Goal: Find specific page/section: Find specific page/section

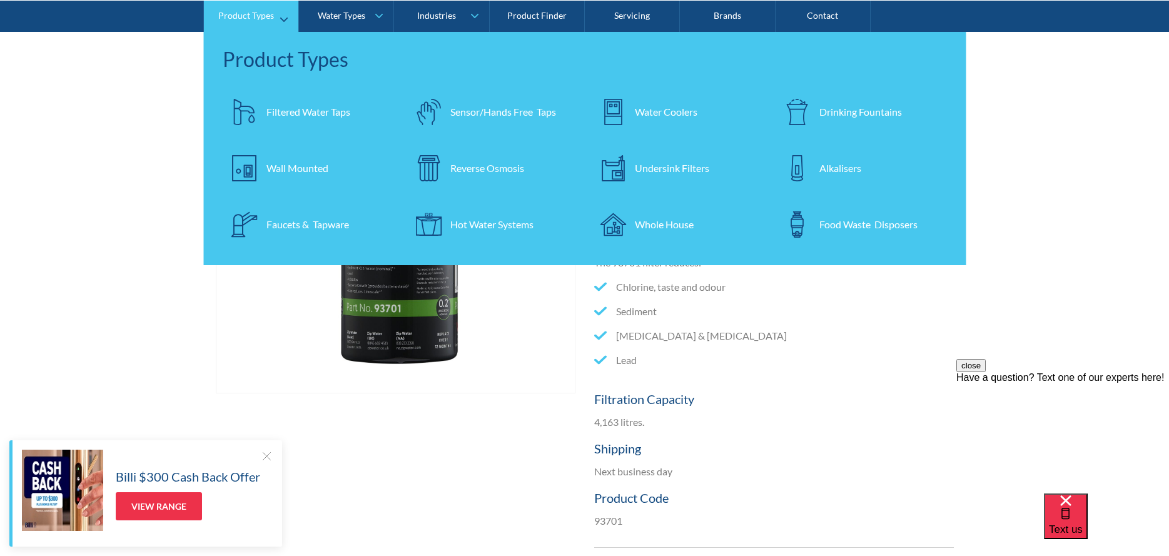
click at [843, 111] on div "Drinking Fountains" at bounding box center [861, 111] width 83 height 15
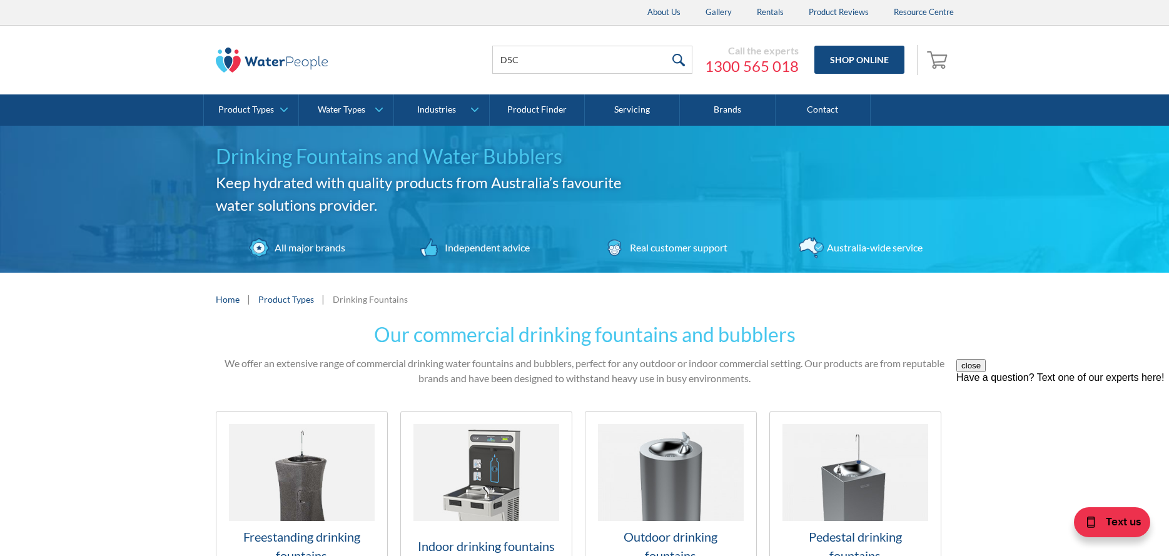
type input "D5C"
click at [666, 46] on input "submit" at bounding box center [679, 60] width 27 height 28
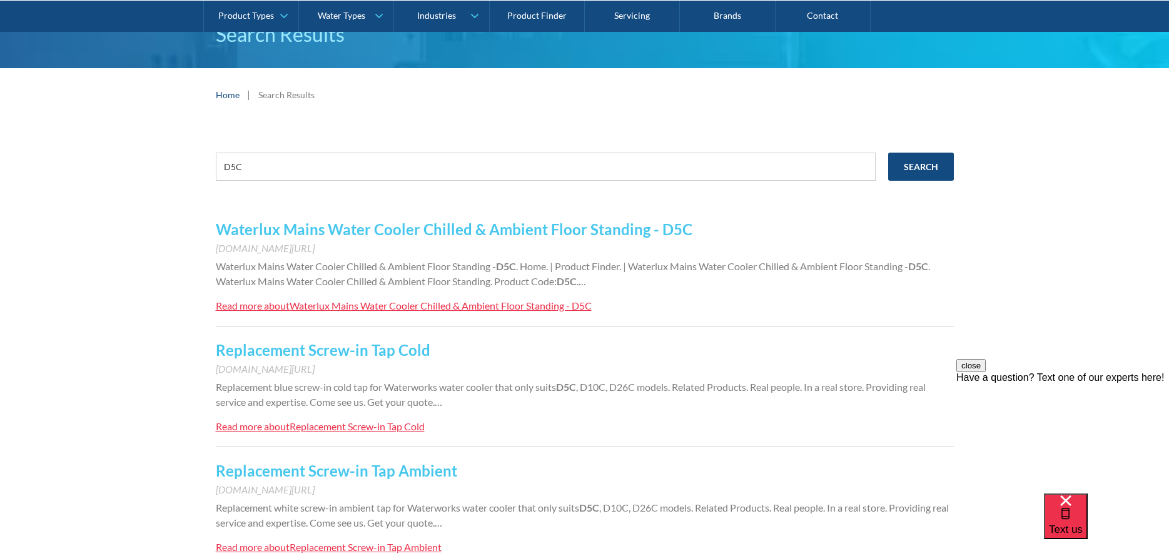
click at [318, 226] on link "Waterlux Mains Water Cooler Chilled & Ambient Floor Standing - D5C" at bounding box center [454, 229] width 477 height 18
